Goal: Transaction & Acquisition: Book appointment/travel/reservation

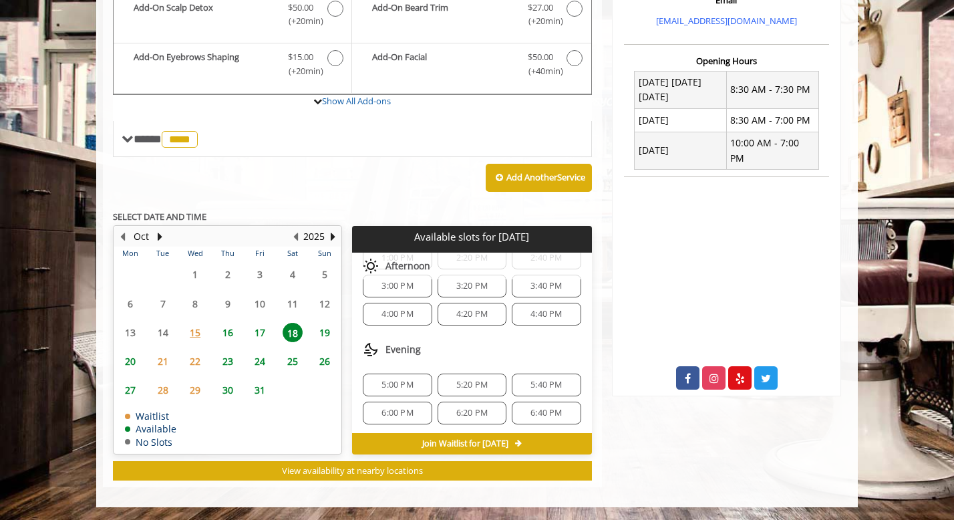
scroll to position [200, 0]
click at [327, 335] on span "19" at bounding box center [325, 332] width 20 height 19
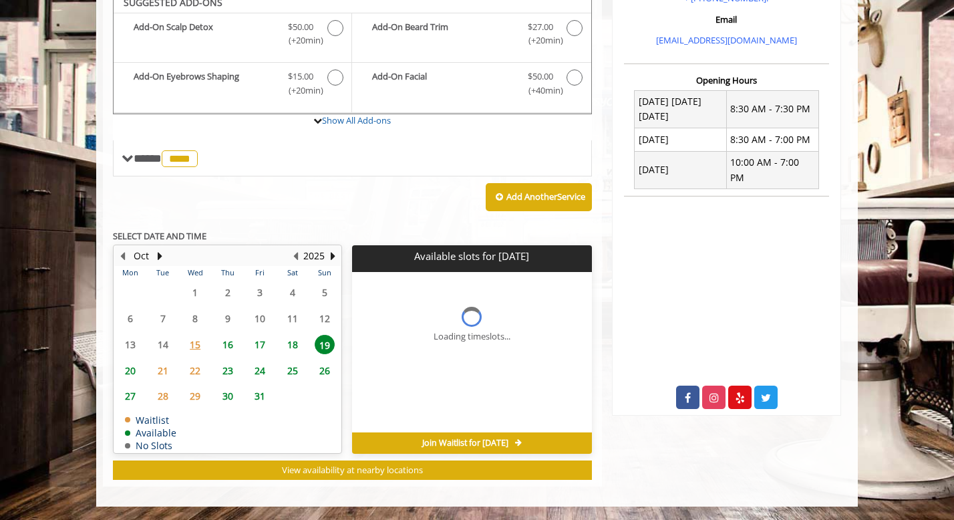
scroll to position [0, 0]
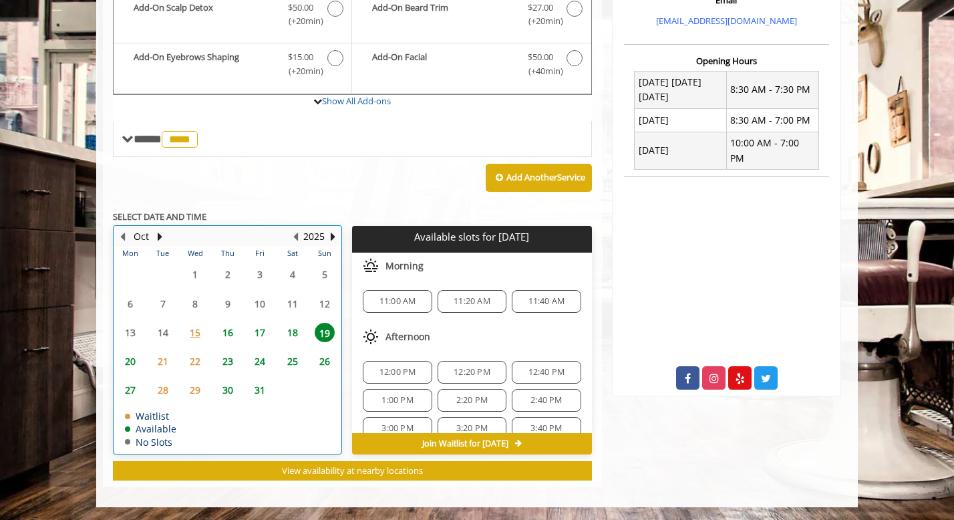
click at [304, 330] on div "18" at bounding box center [291, 332] width 27 height 19
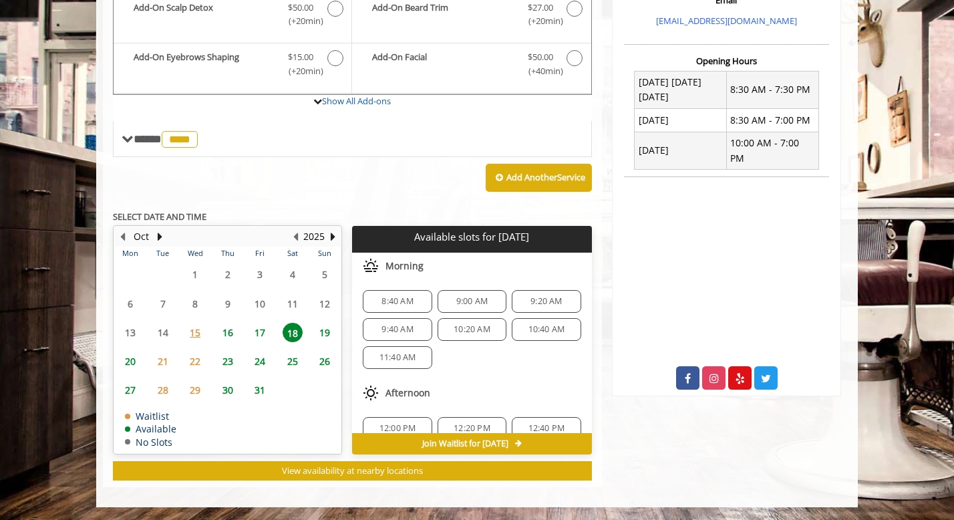
scroll to position [200, 0]
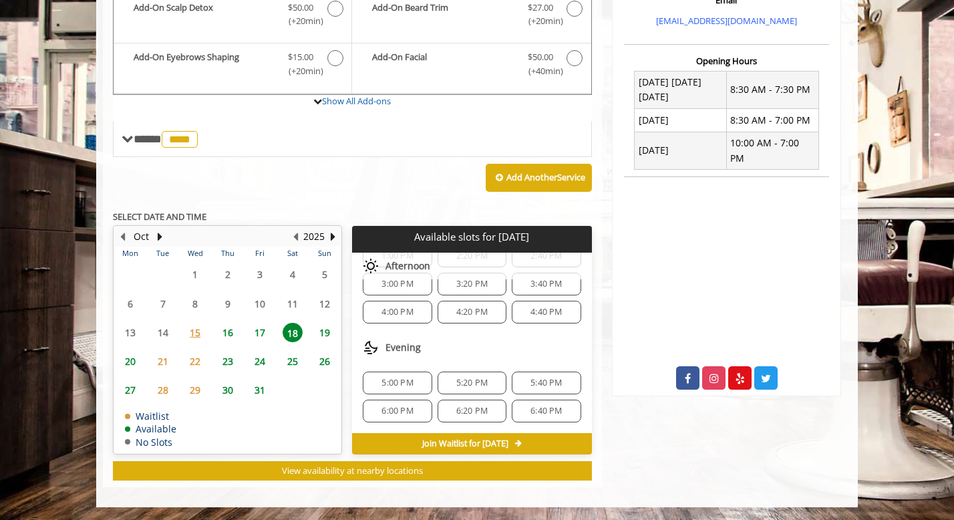
click at [536, 383] on span "5:40 PM" at bounding box center [545, 382] width 31 height 11
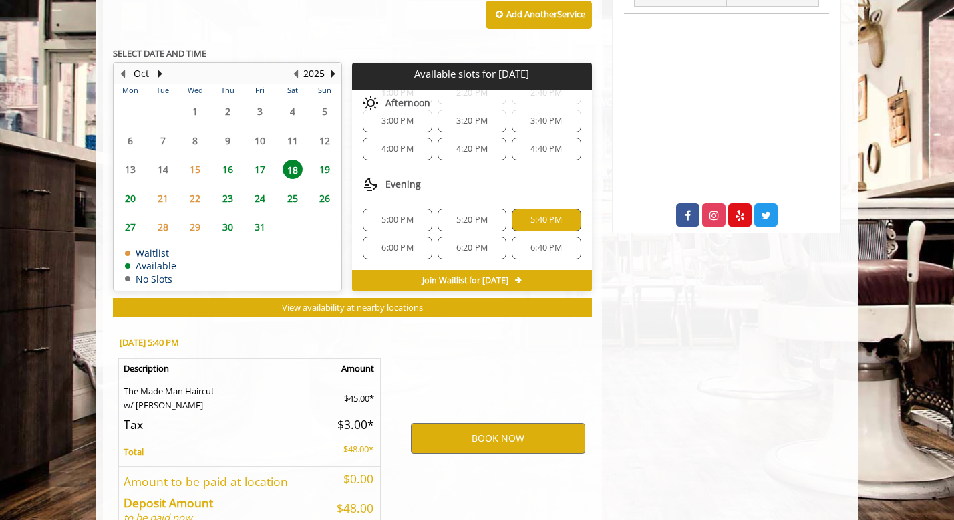
scroll to position [715, 0]
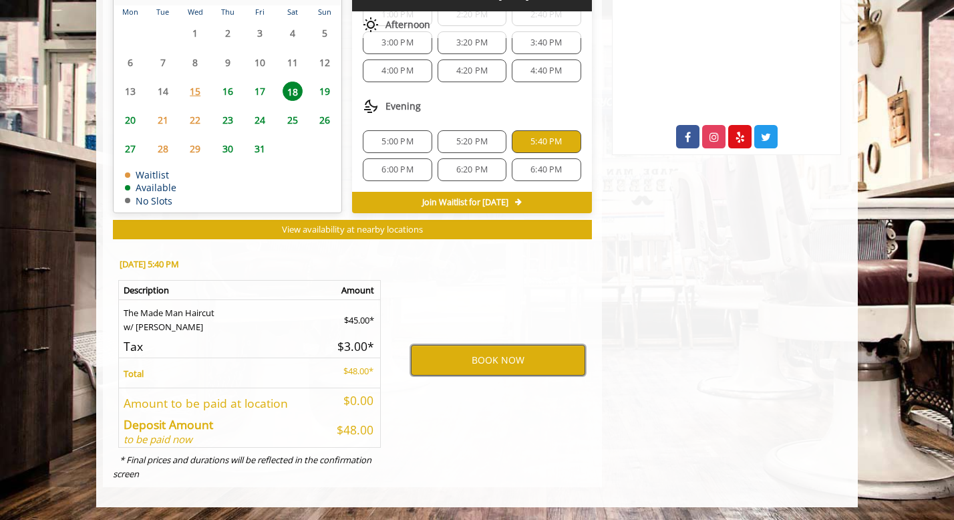
click at [530, 358] on button "BOOK NOW" at bounding box center [498, 360] width 174 height 31
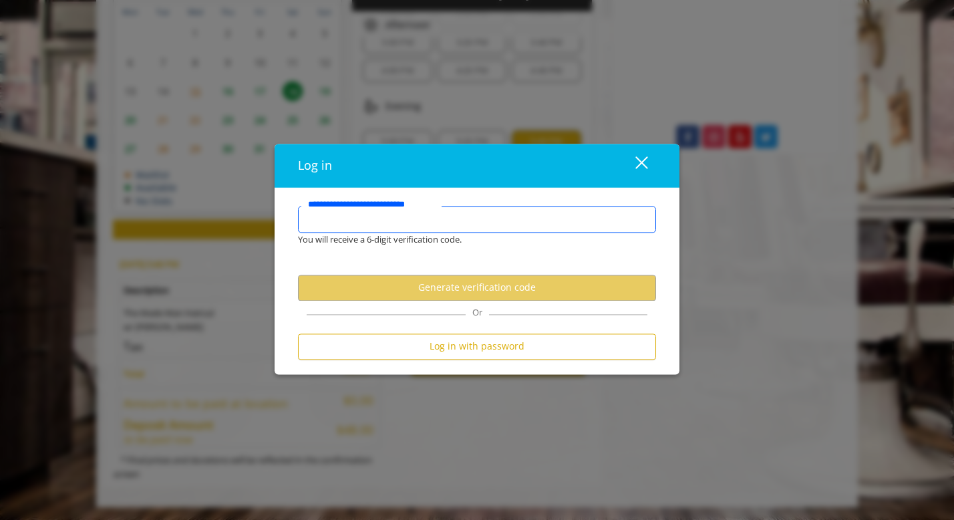
click at [556, 212] on input "**********" at bounding box center [477, 219] width 358 height 27
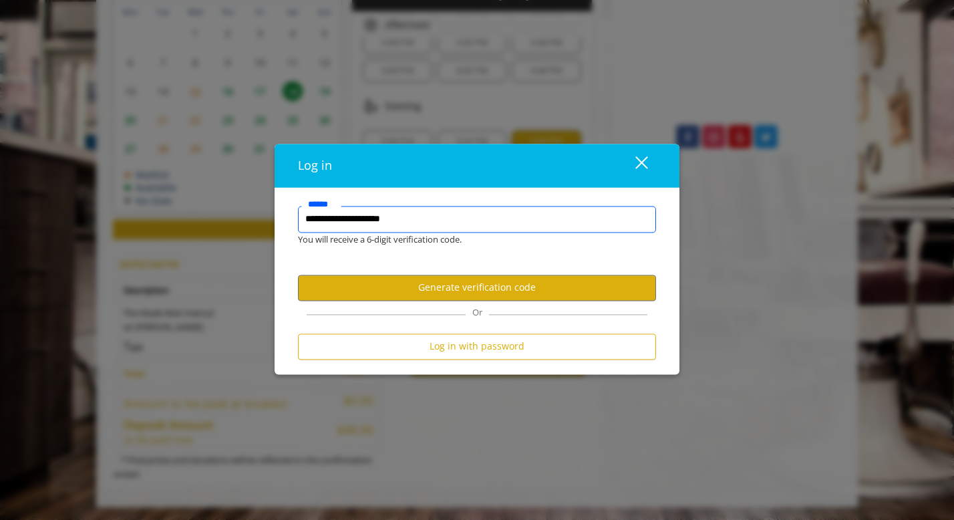
type input "**********"
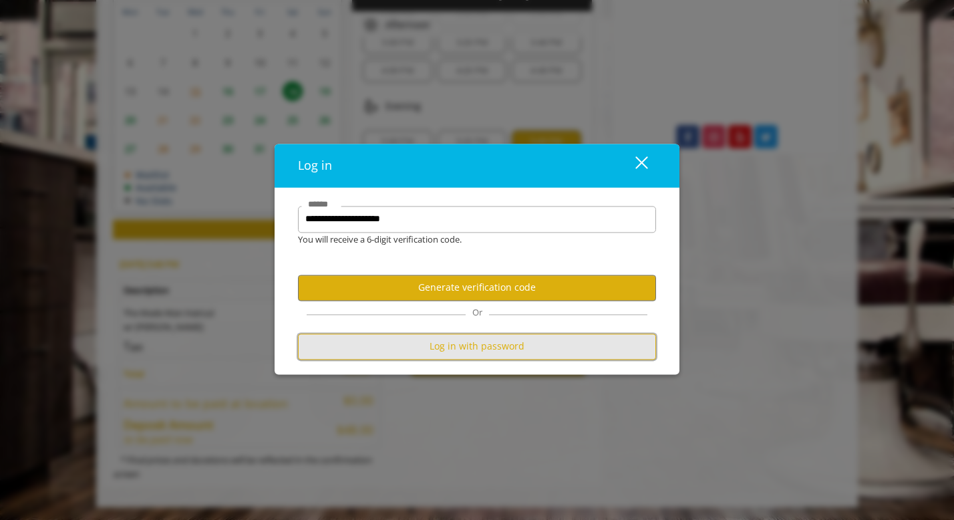
click at [514, 345] on button "Log in with password" at bounding box center [477, 346] width 358 height 26
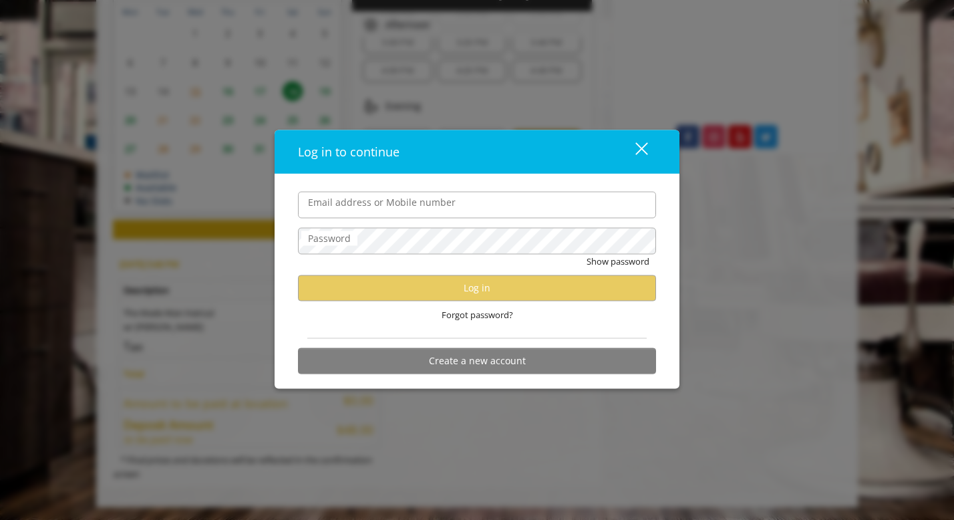
click at [481, 211] on input "Email address or Mobile number" at bounding box center [477, 204] width 358 height 27
type input "**********"
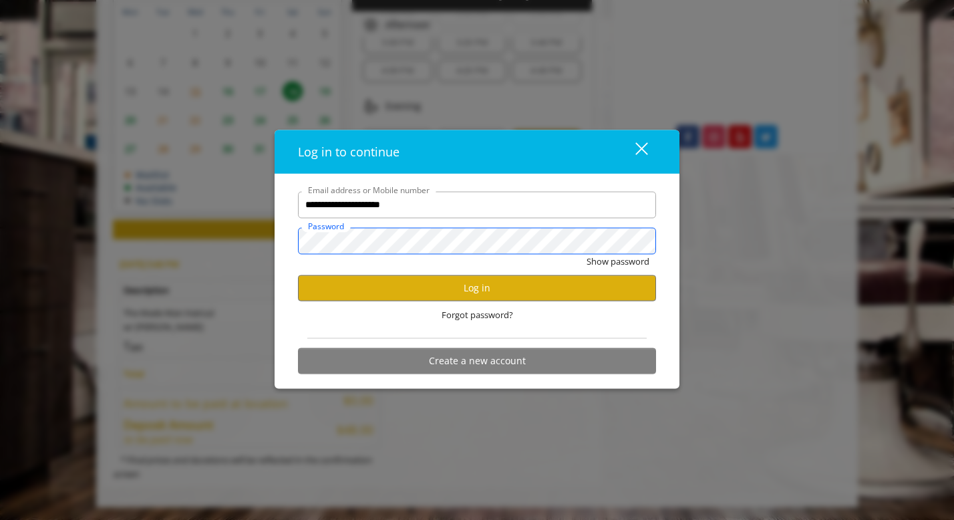
click at [586, 254] on button "Show password" at bounding box center [617, 261] width 63 height 14
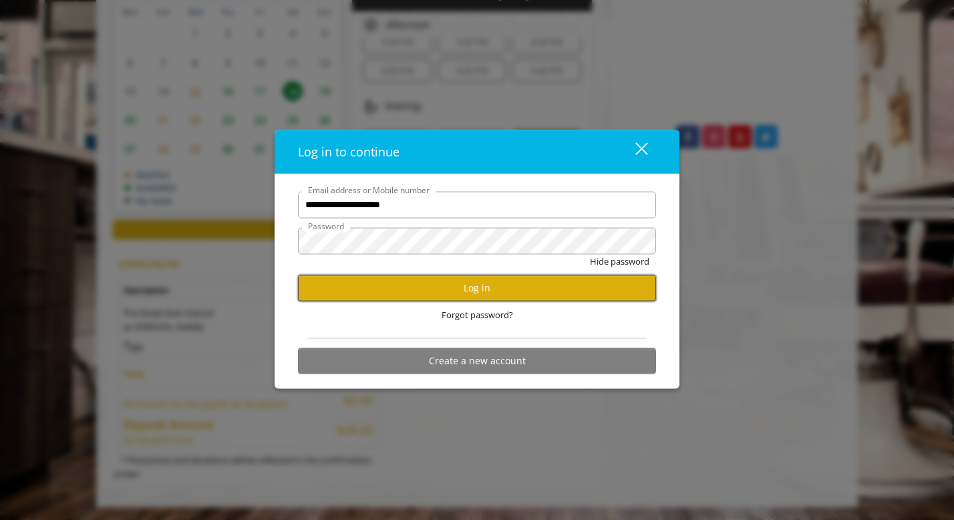
click at [496, 280] on button "Log in" at bounding box center [477, 287] width 358 height 26
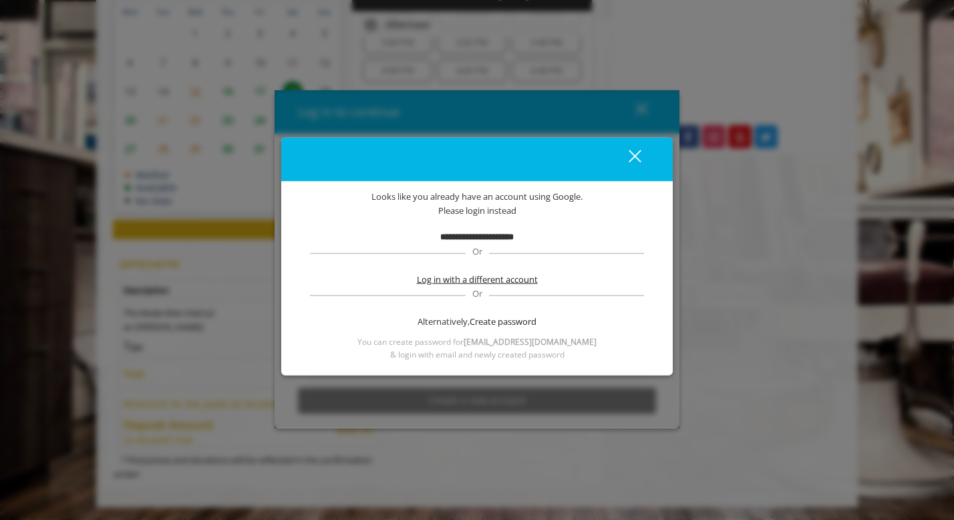
click at [476, 281] on span "Log in with a different account" at bounding box center [477, 279] width 121 height 14
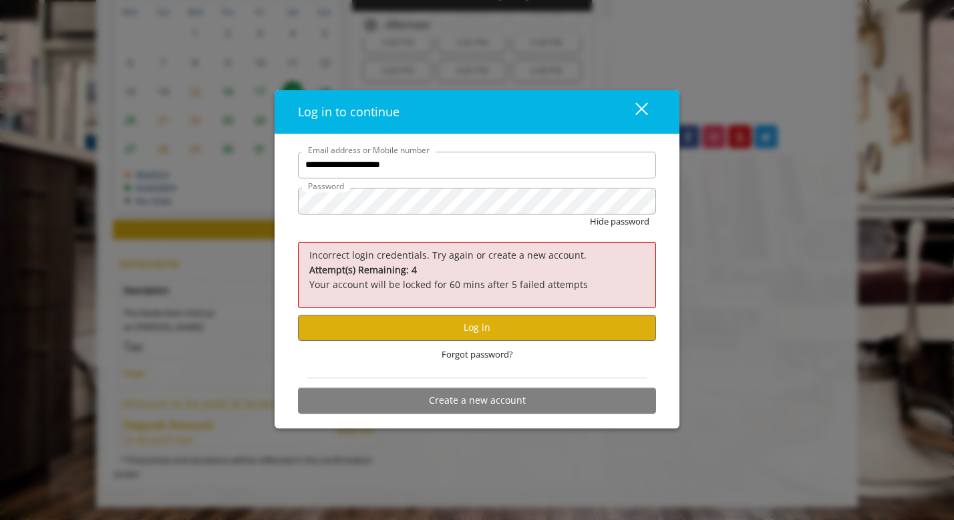
click at [637, 116] on div "close" at bounding box center [633, 111] width 27 height 20
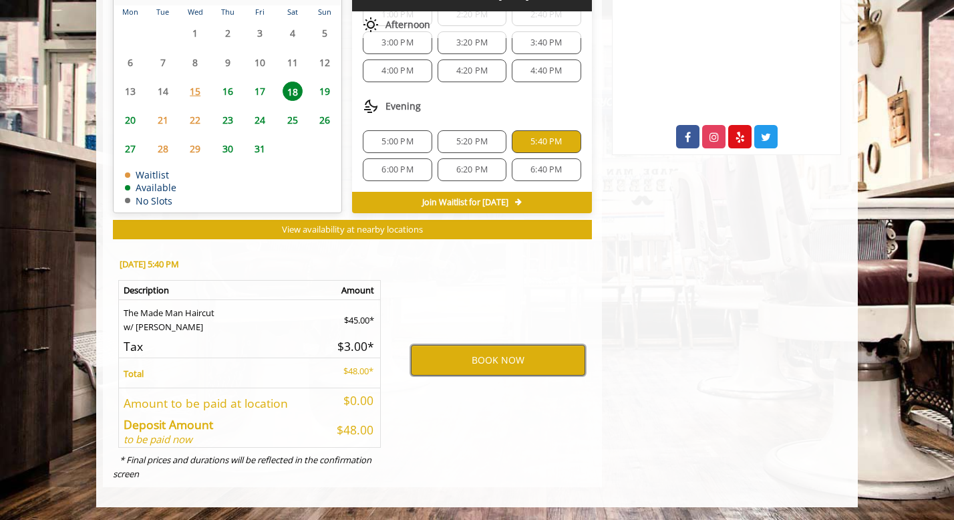
click at [491, 361] on button "BOOK NOW" at bounding box center [498, 360] width 174 height 31
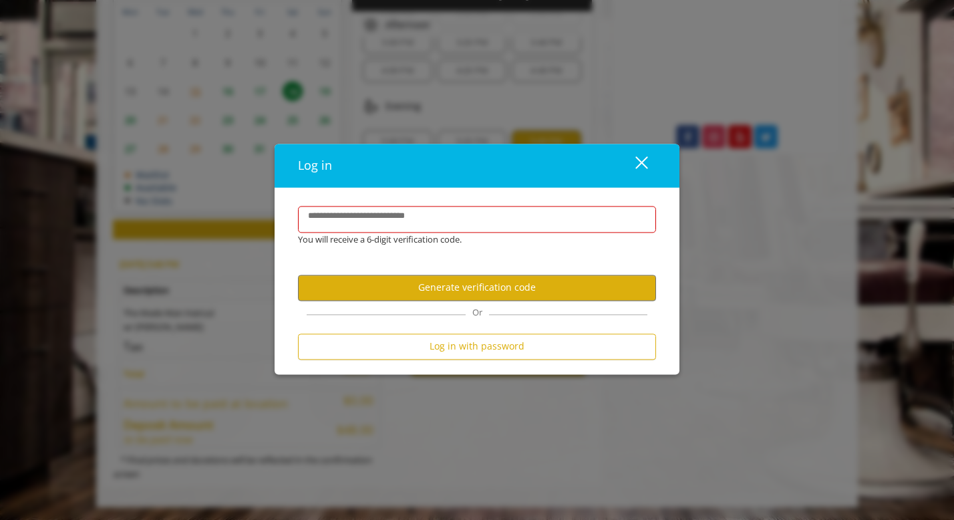
click at [648, 158] on button "close" at bounding box center [632, 165] width 45 height 27
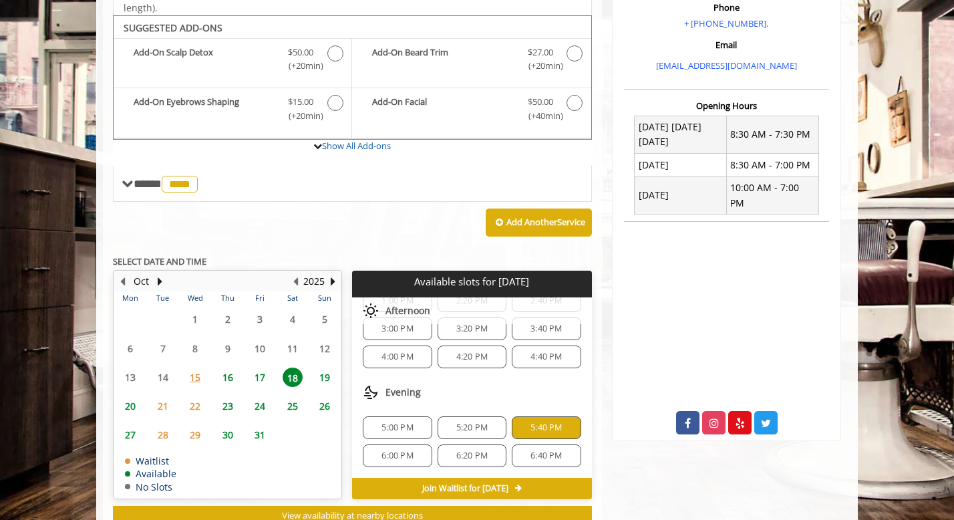
scroll to position [435, 0]
